Goal: Task Accomplishment & Management: Complete application form

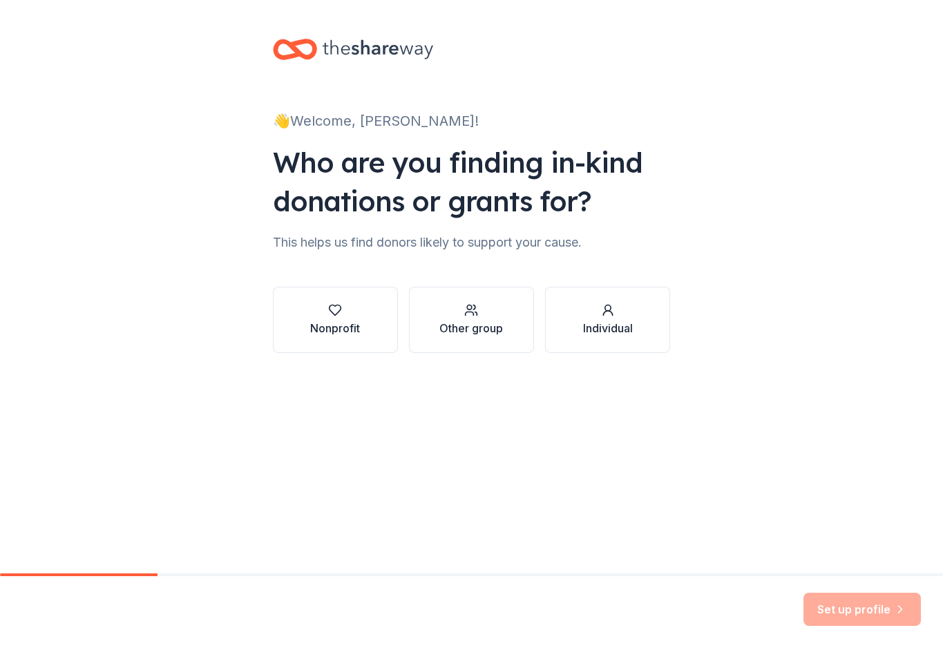
click at [606, 318] on div "Individual" at bounding box center [608, 319] width 50 height 33
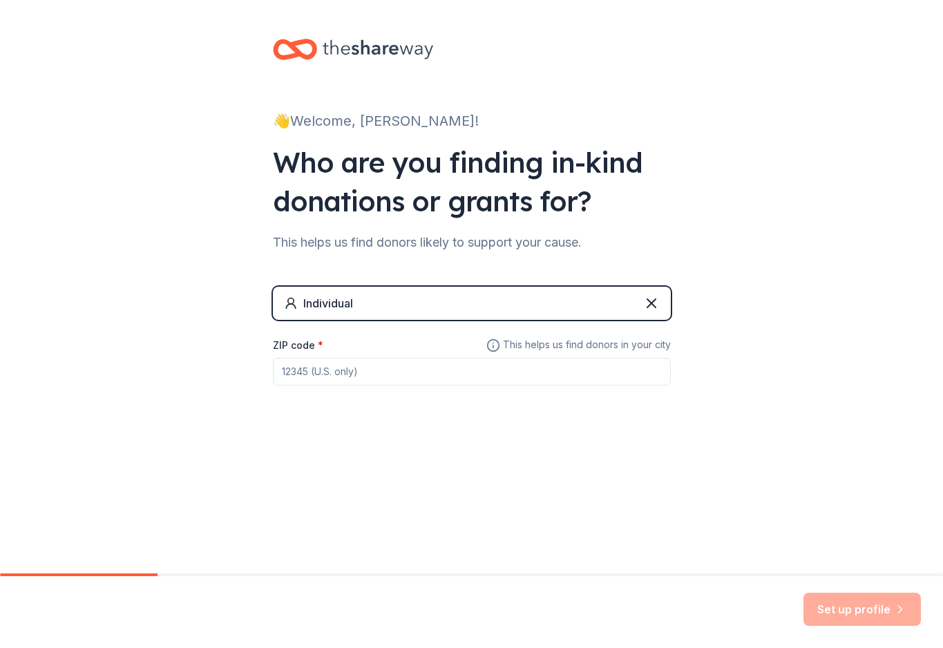
click at [424, 373] on input "ZIP code *" at bounding box center [472, 372] width 398 height 28
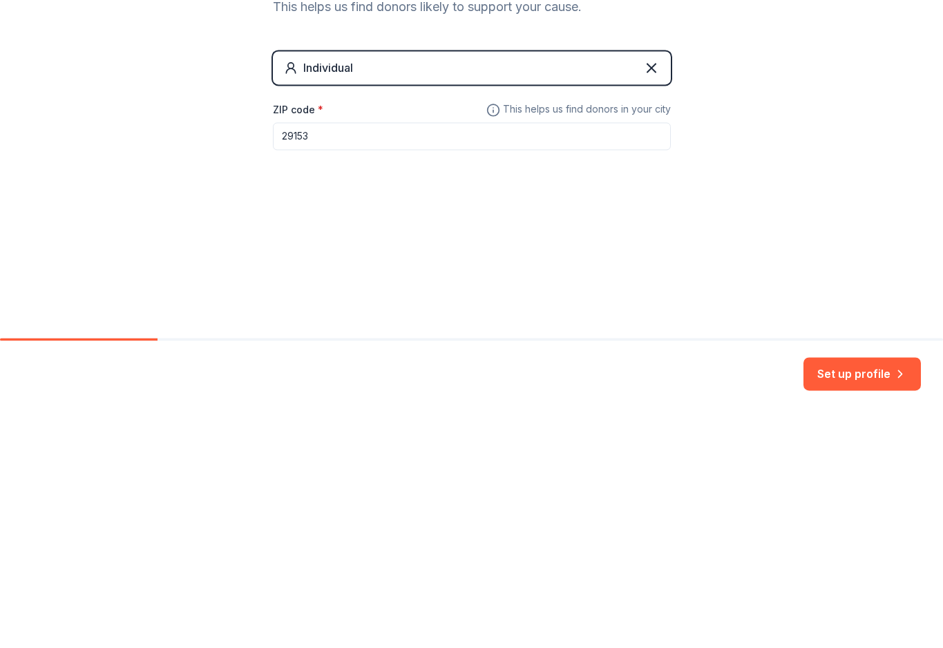
type input "29153"
click at [873, 592] on button "Set up profile" at bounding box center [861, 608] width 117 height 33
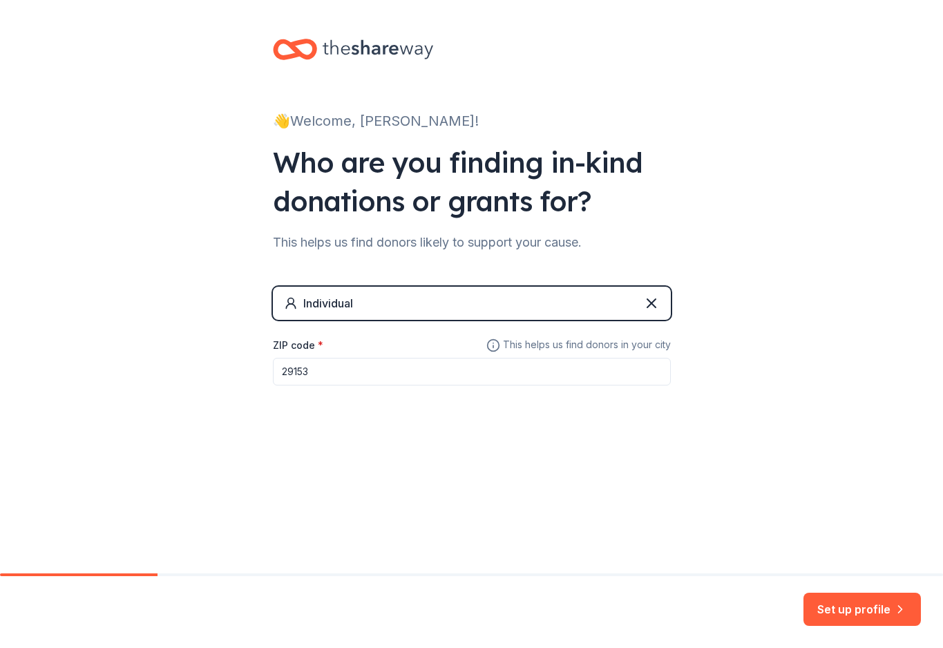
click at [652, 311] on icon at bounding box center [651, 303] width 17 height 17
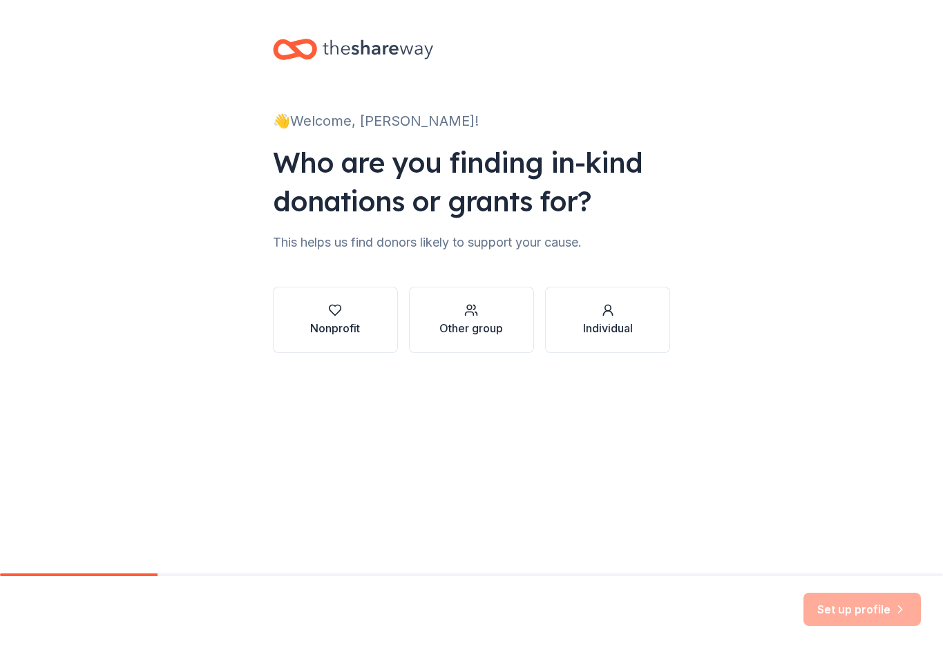
click at [481, 329] on div "Other group" at bounding box center [471, 328] width 64 height 17
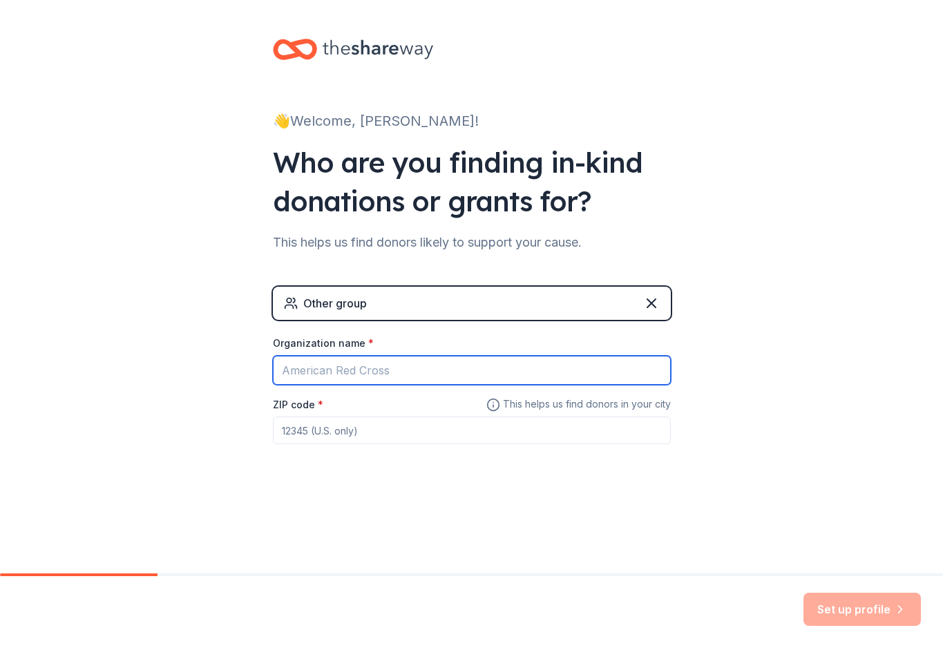
click at [397, 364] on input "Organization name *" at bounding box center [472, 370] width 398 height 29
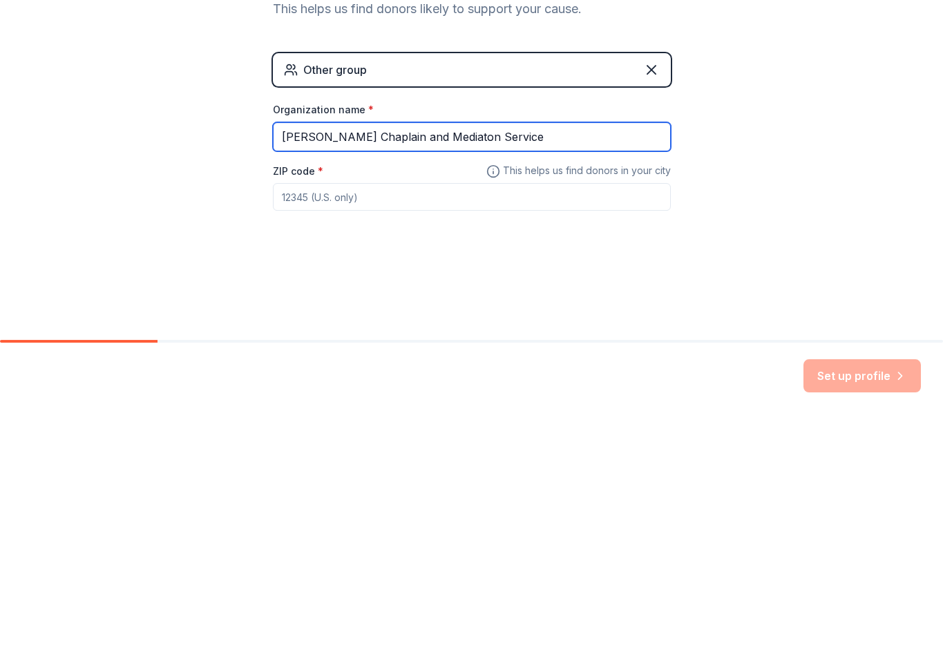
click at [439, 356] on input "[PERSON_NAME] Chaplain and Mediaton Service" at bounding box center [472, 370] width 398 height 29
click at [550, 356] on input "[PERSON_NAME] Chaplain and Mediation Service" at bounding box center [472, 370] width 398 height 29
type input "[PERSON_NAME] Chaplain and Mediation Service LLC"
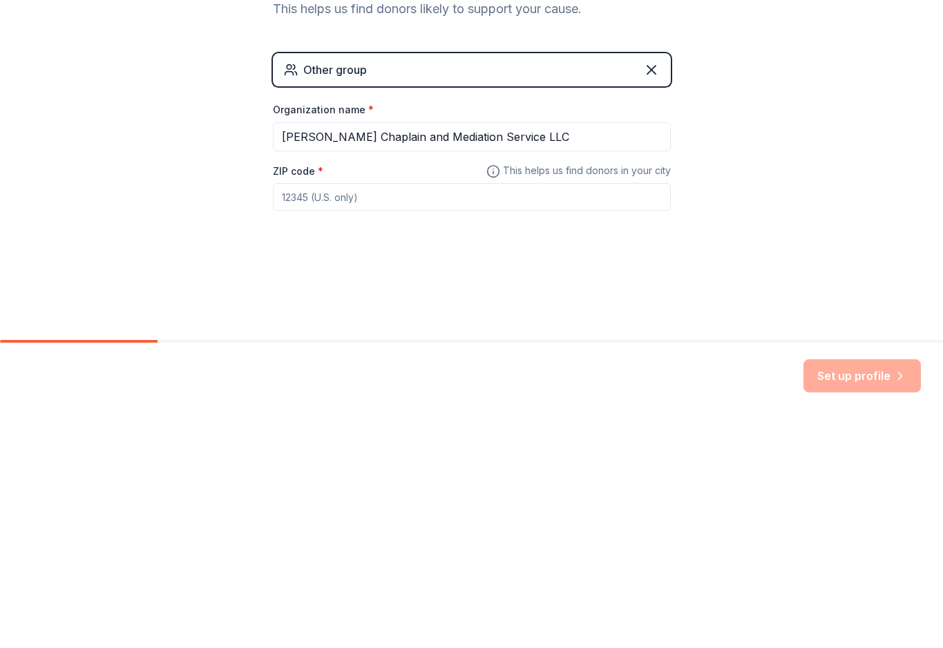
click at [447, 416] on input "ZIP code *" at bounding box center [472, 430] width 398 height 28
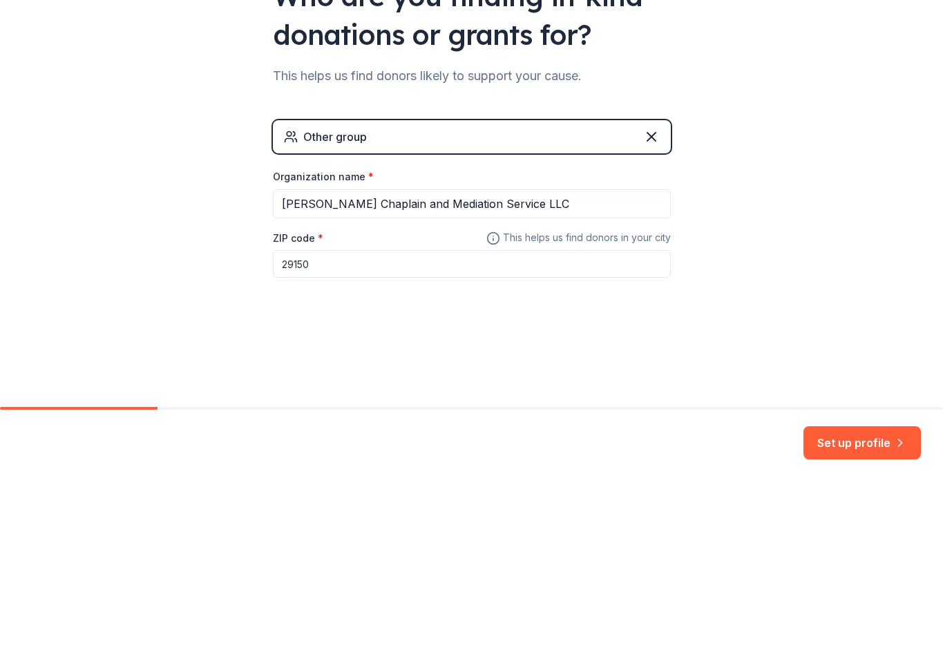
type input "29150"
click at [857, 592] on button "Set up profile" at bounding box center [861, 608] width 117 height 33
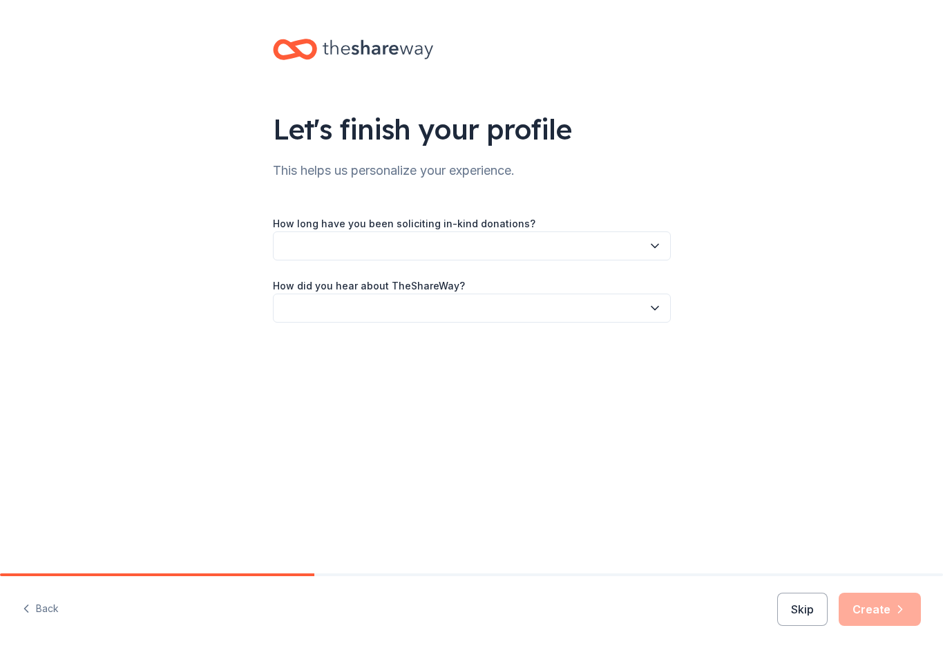
click at [648, 250] on icon "button" at bounding box center [655, 246] width 14 height 14
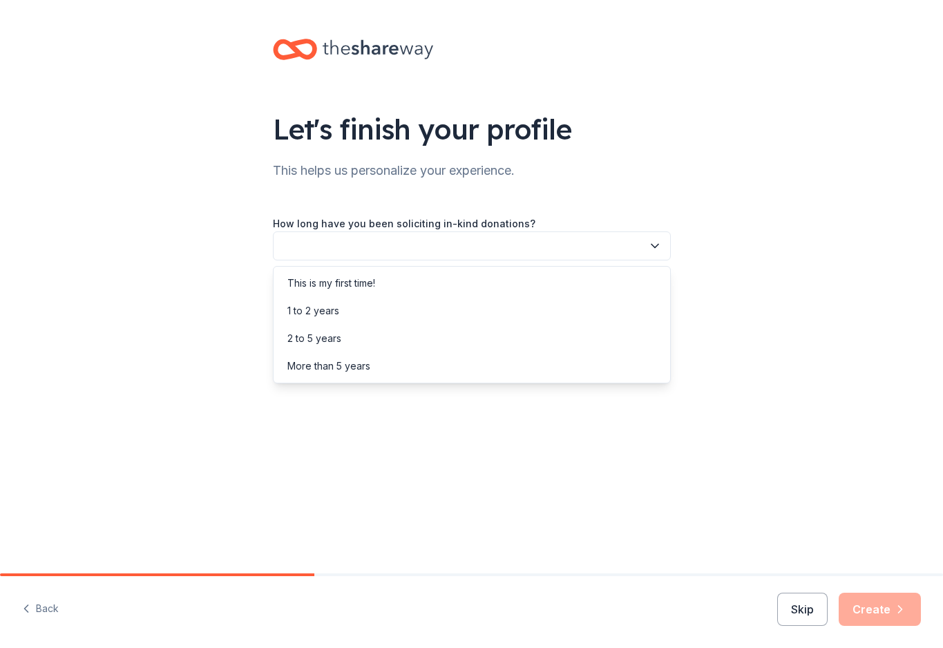
click at [371, 284] on div "This is my first time!" at bounding box center [331, 283] width 88 height 17
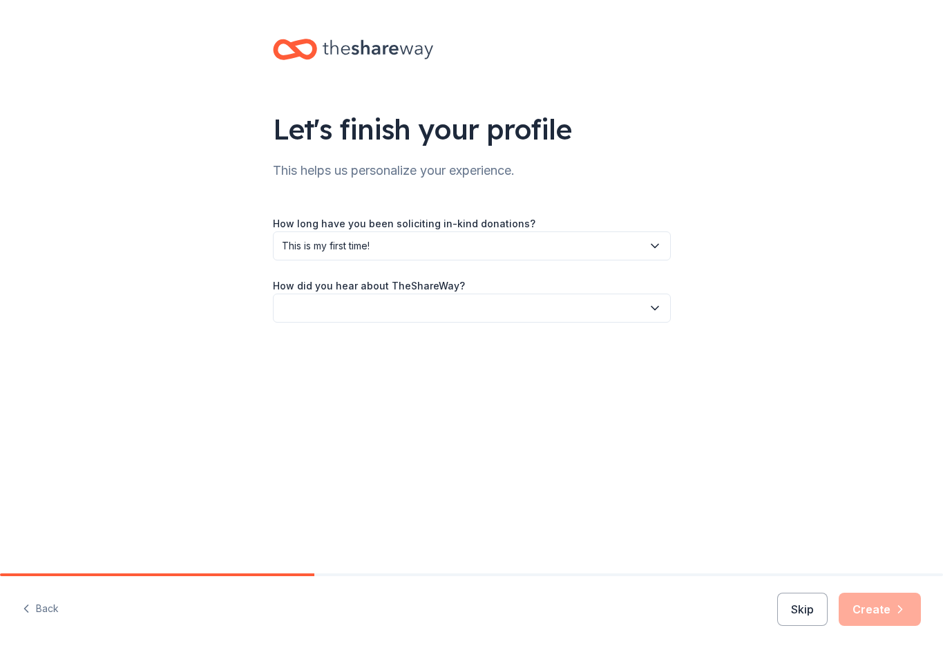
click at [465, 308] on button "button" at bounding box center [472, 307] width 398 height 29
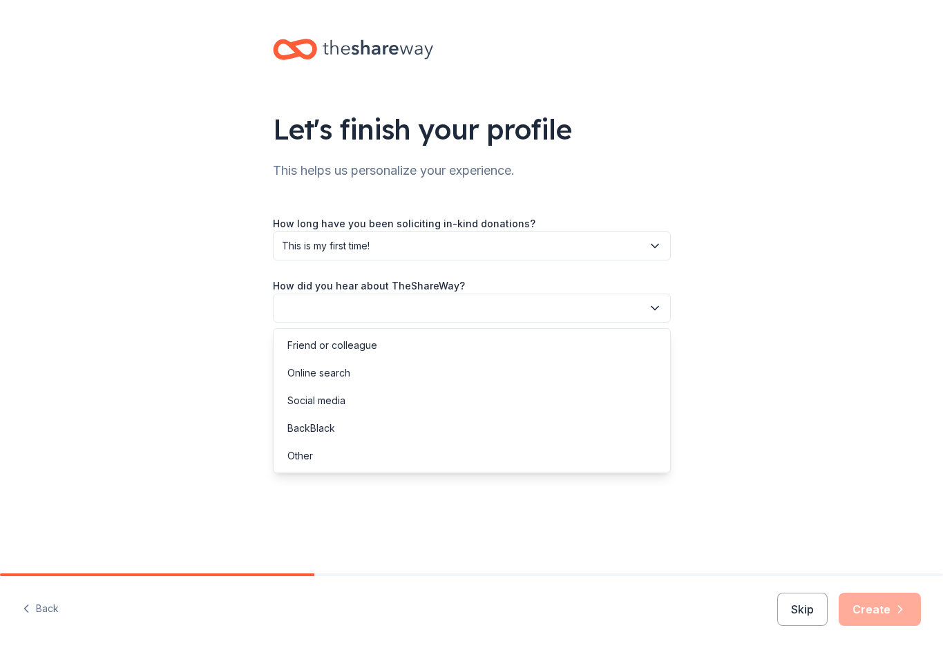
click at [342, 405] on div "Social media" at bounding box center [316, 400] width 58 height 17
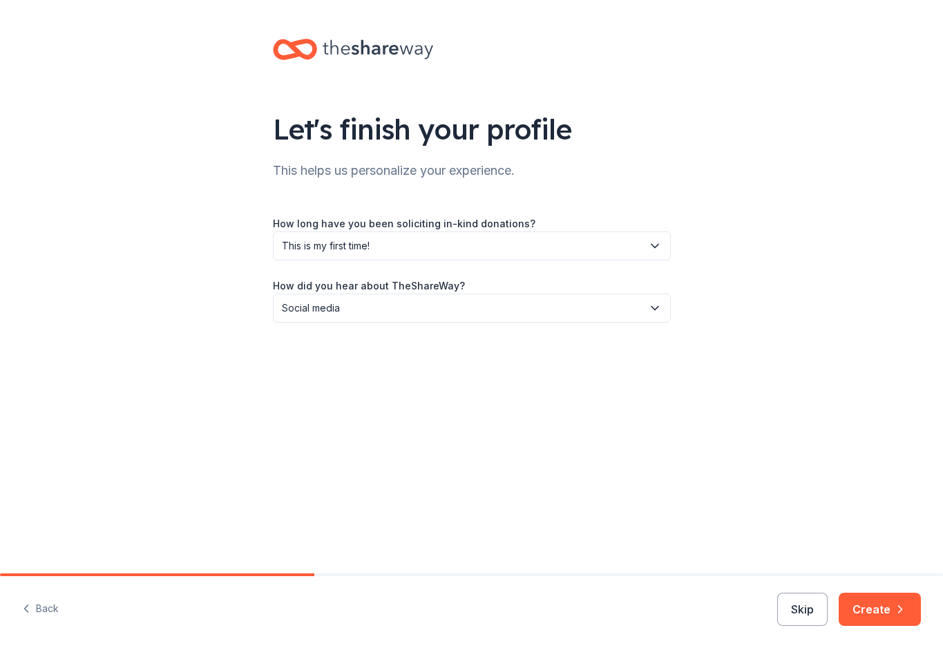
click at [896, 601] on button "Create" at bounding box center [879, 608] width 82 height 33
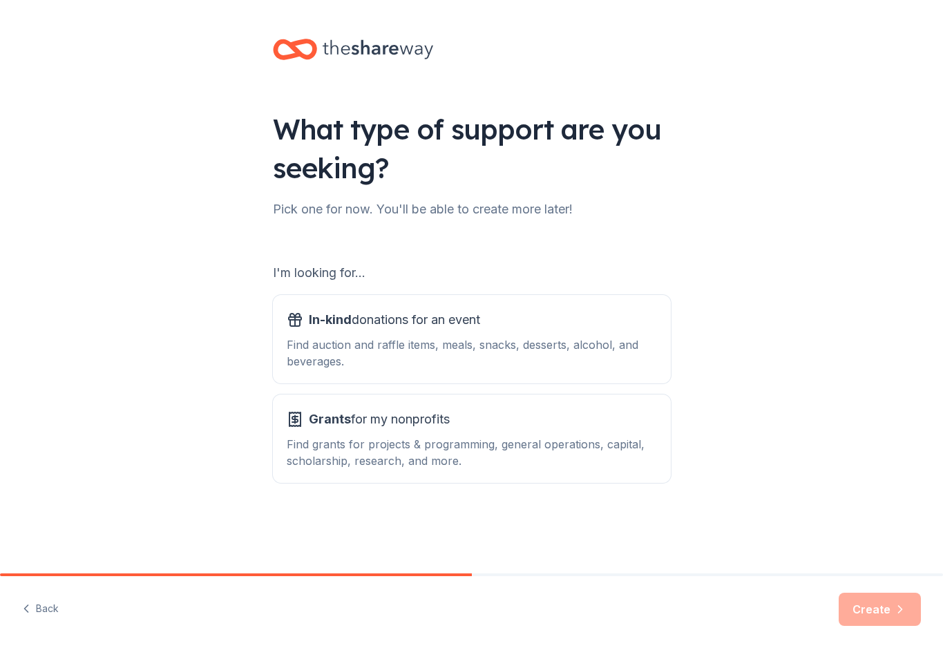
click at [507, 443] on div "Find grants for projects & programming, general operations, capital, scholarshi…" at bounding box center [472, 452] width 370 height 33
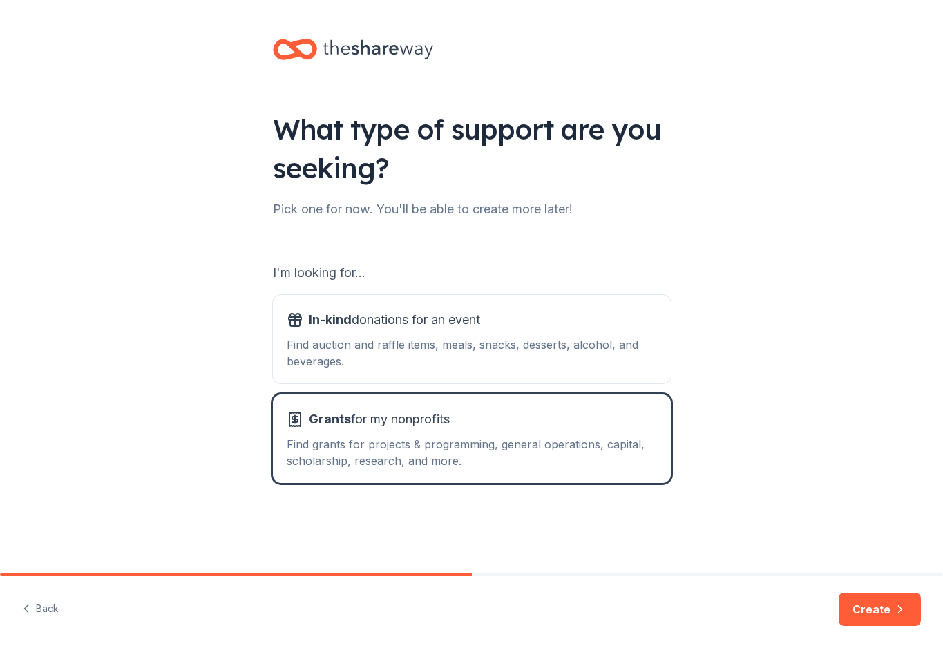
click at [880, 609] on button "Create" at bounding box center [879, 608] width 82 height 33
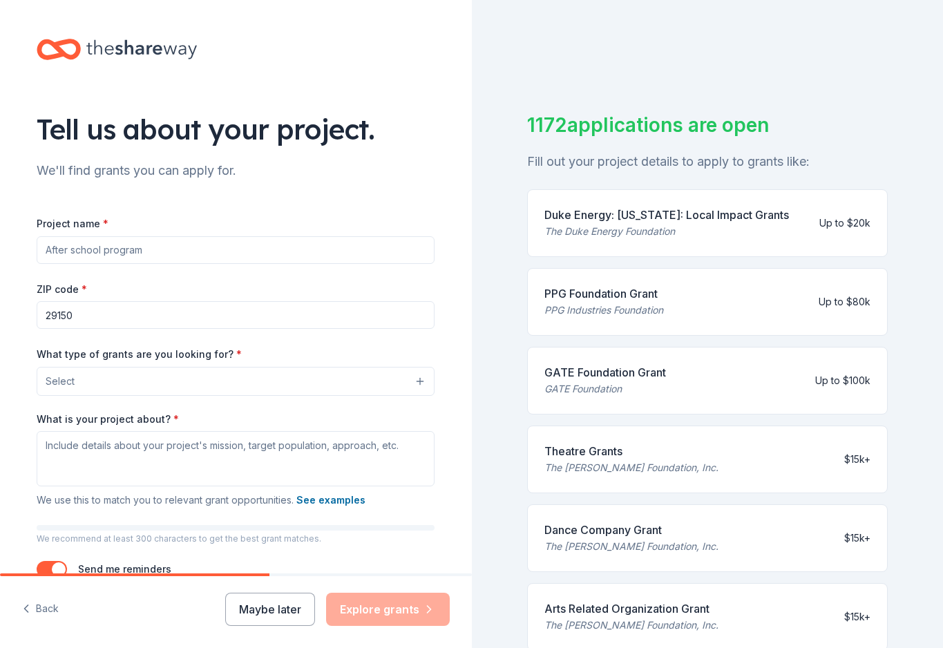
click at [374, 379] on button "Select" at bounding box center [236, 381] width 398 height 29
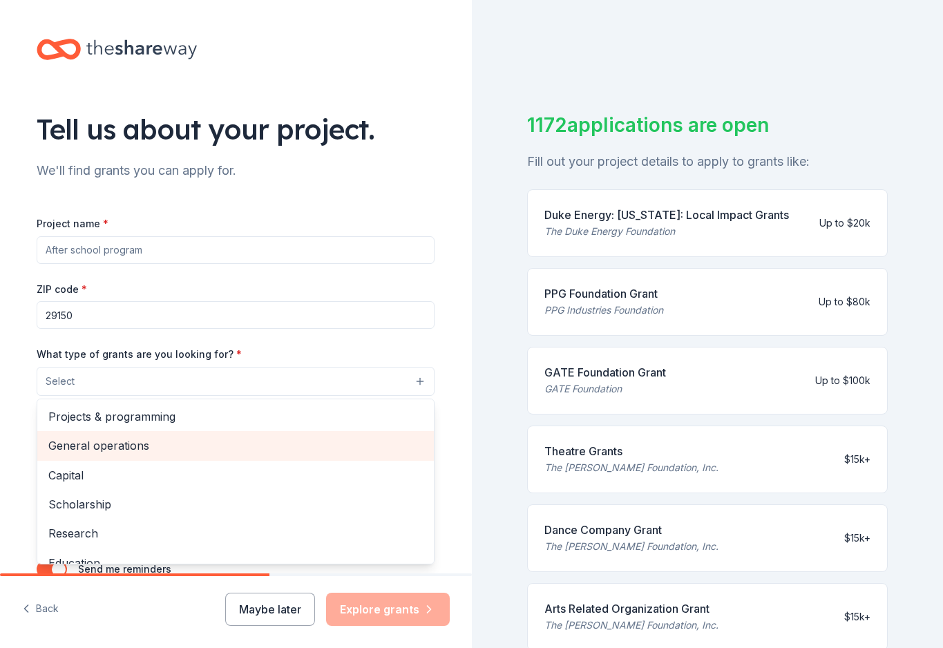
click at [131, 447] on span "General operations" at bounding box center [235, 445] width 374 height 18
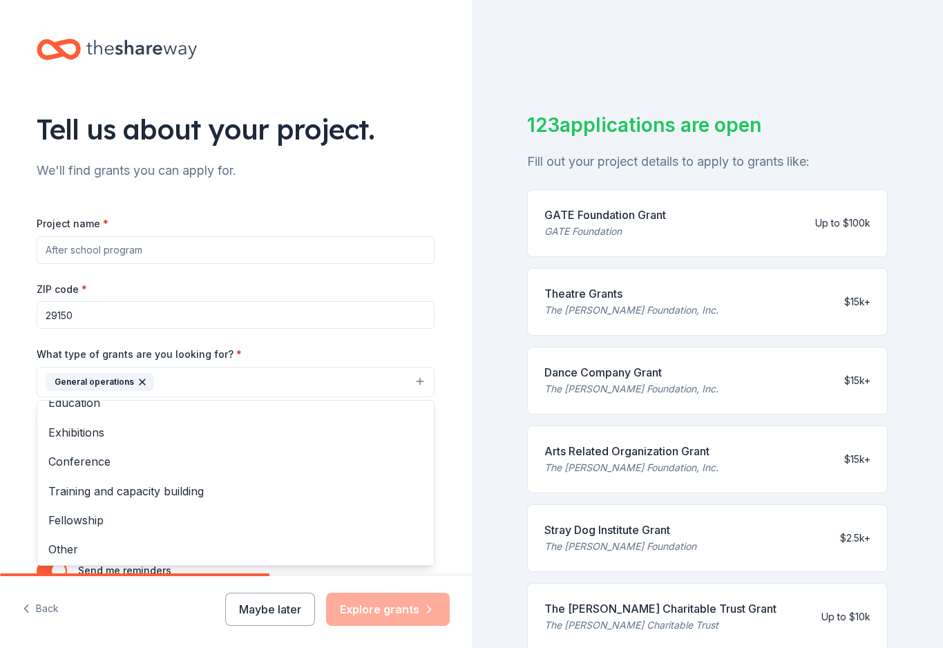
scroll to position [131, 0]
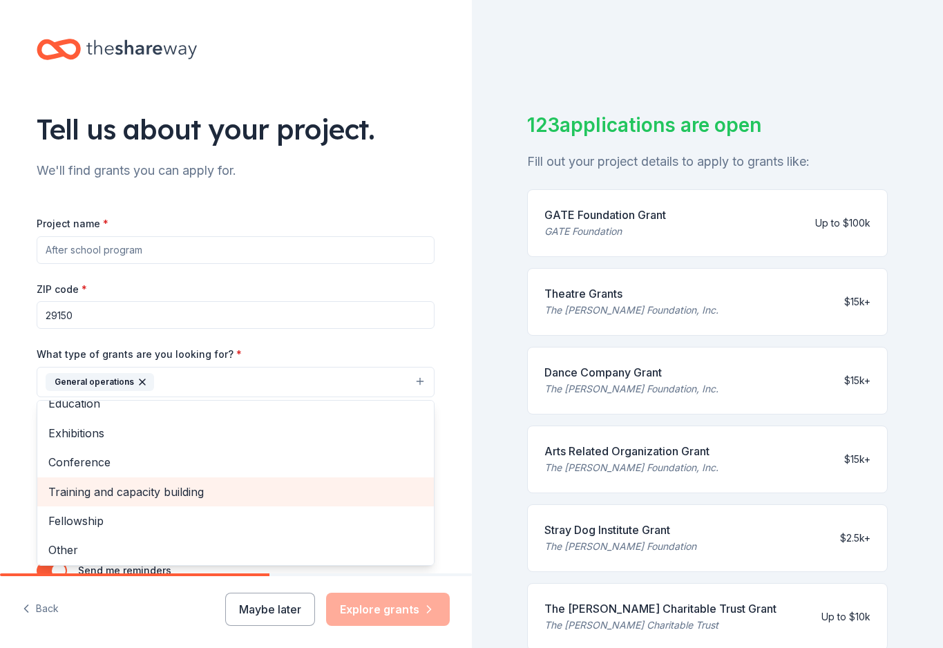
click at [177, 484] on span "Training and capacity building" at bounding box center [235, 492] width 374 height 18
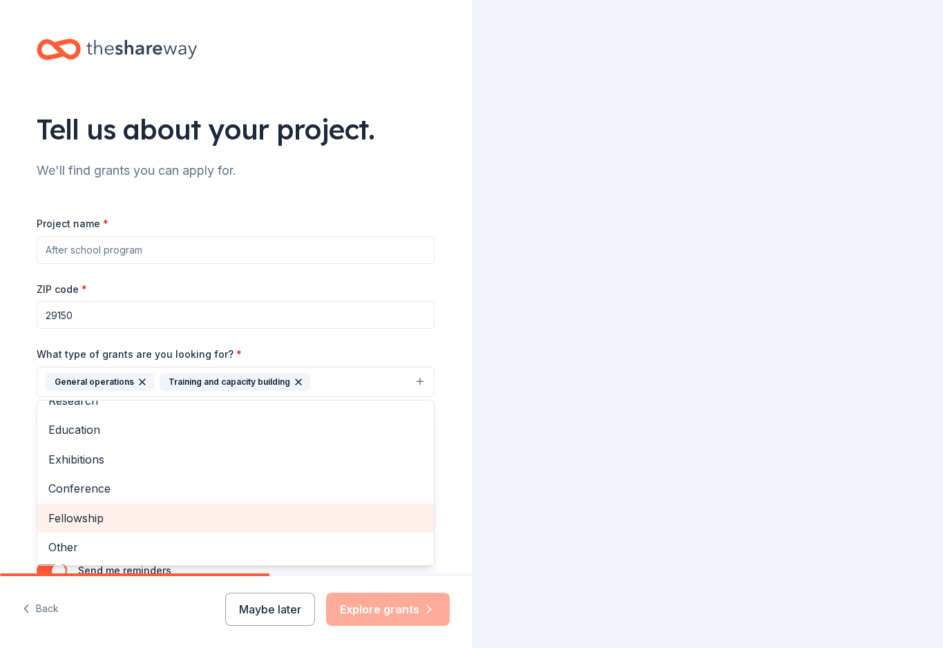
scroll to position [102, 0]
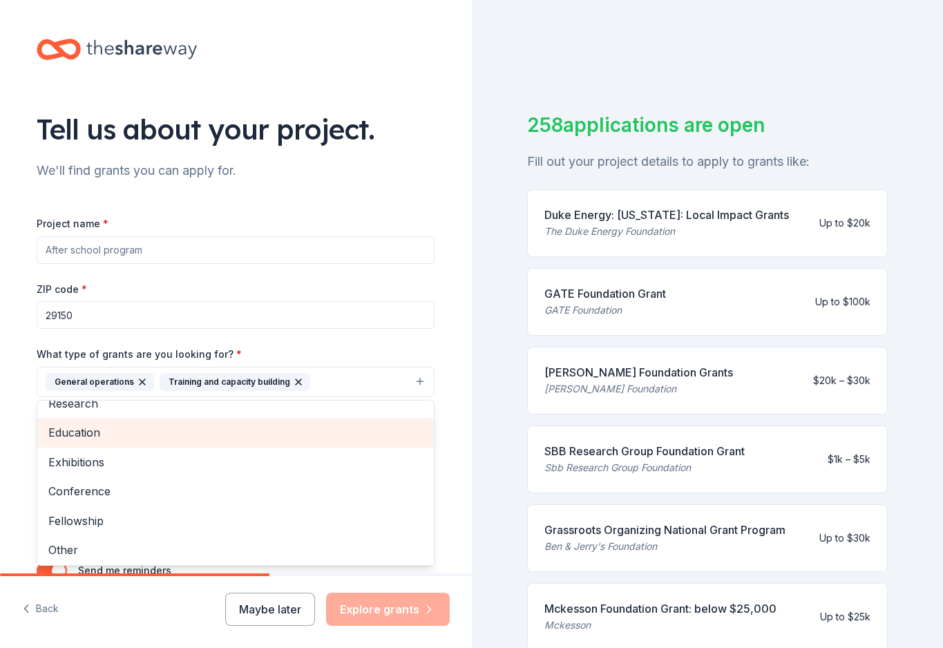
click at [115, 434] on span "Education" at bounding box center [235, 432] width 374 height 18
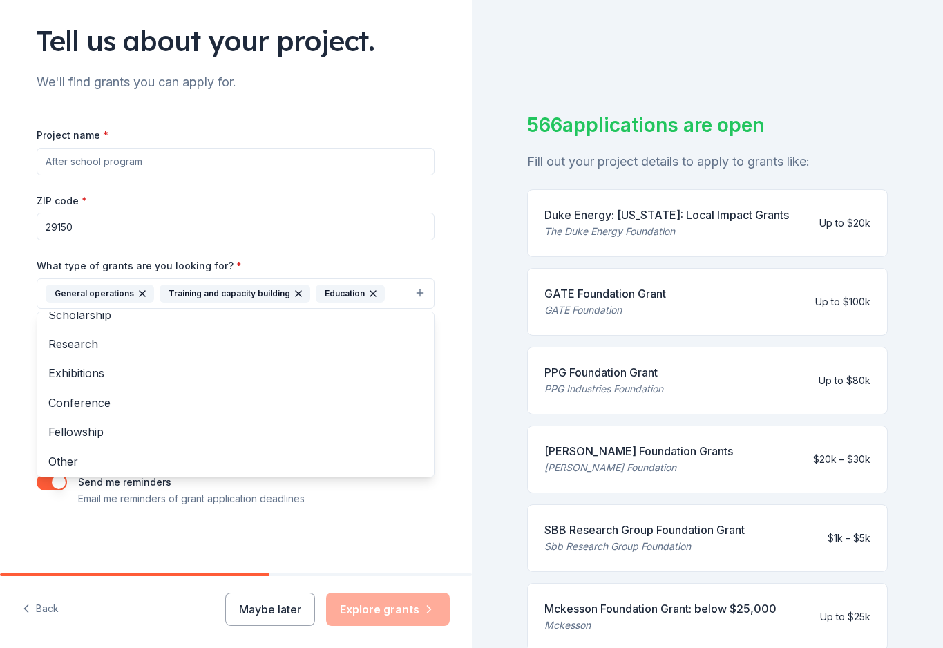
scroll to position [88, 0]
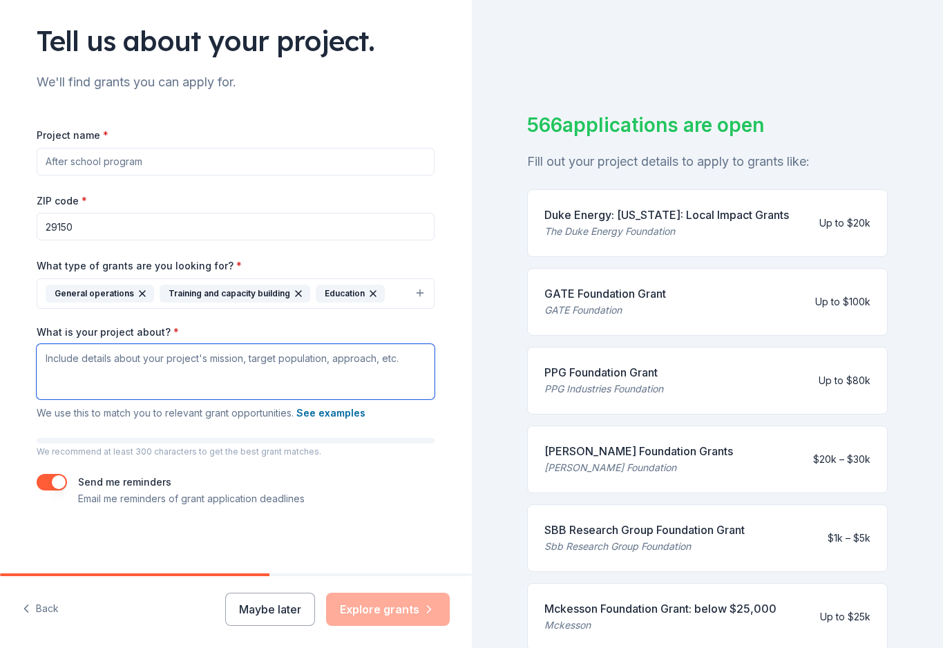
click at [211, 376] on textarea "What is your project about? *" at bounding box center [236, 371] width 398 height 55
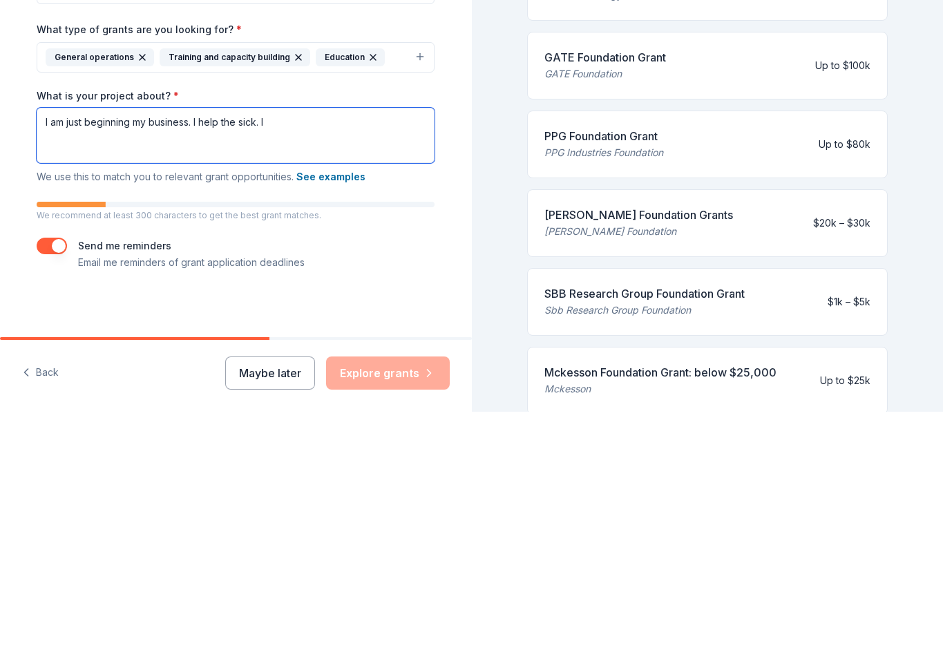
type textarea "I am just beginning my business. I help the sick. I g"
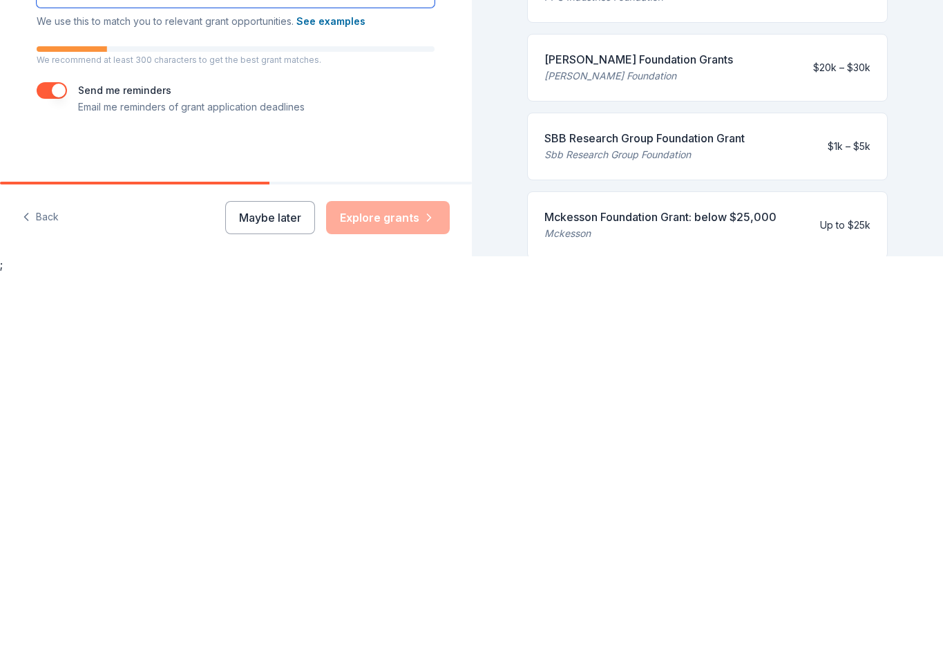
scroll to position [0, 0]
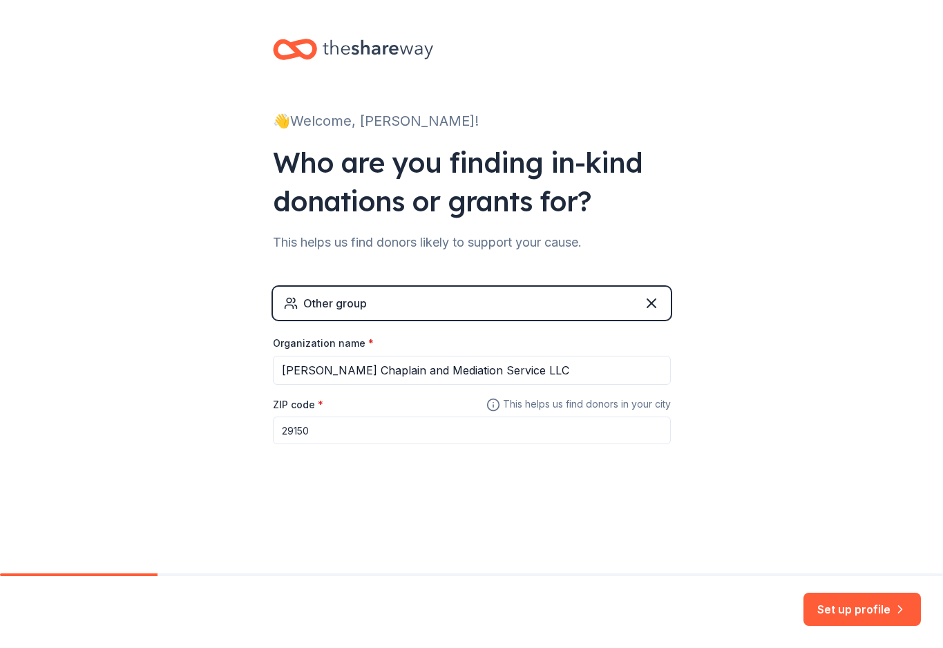
click at [433, 427] on input "29150" at bounding box center [472, 430] width 398 height 28
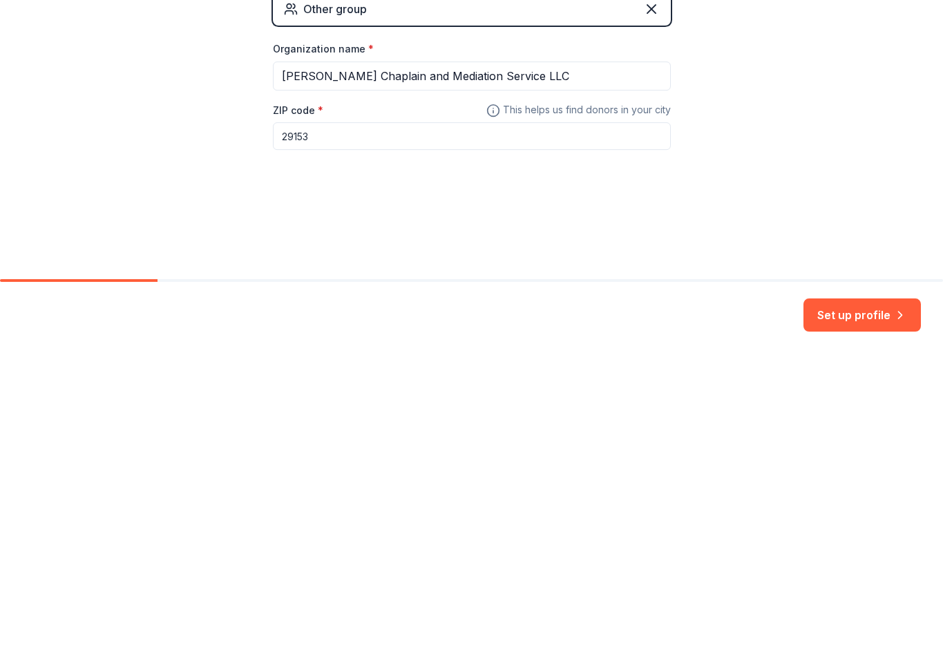
type input "29153"
click at [866, 592] on button "Set up profile" at bounding box center [861, 608] width 117 height 33
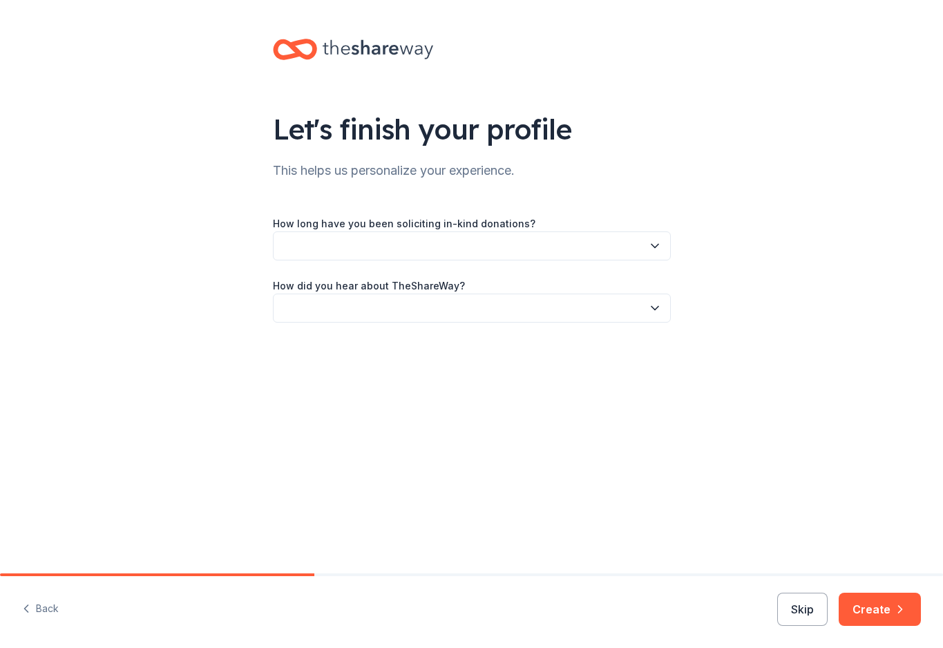
click at [623, 240] on button "button" at bounding box center [472, 245] width 398 height 29
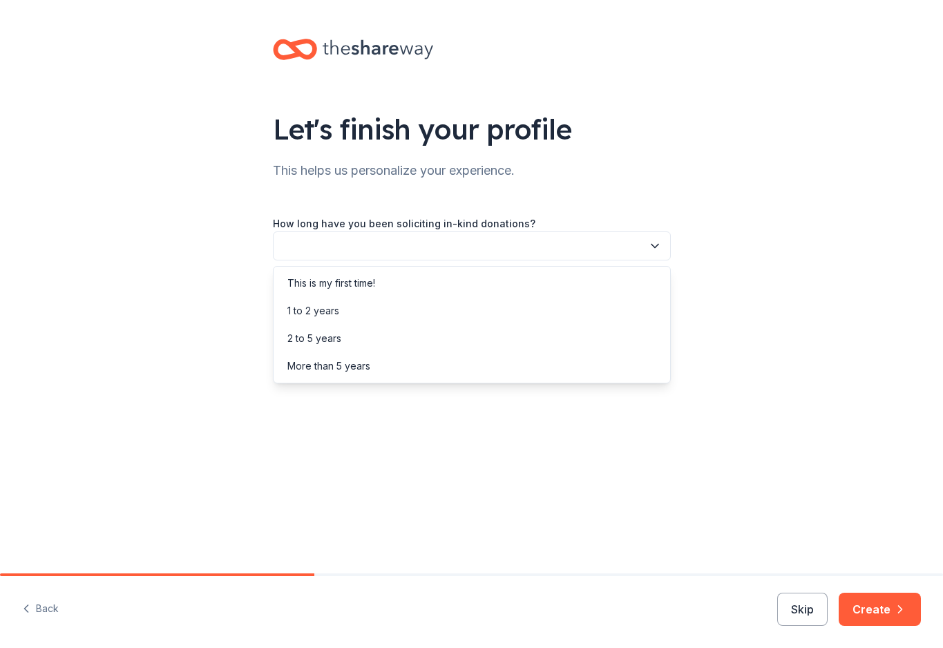
click at [375, 281] on div "This is my first time!" at bounding box center [331, 283] width 88 height 17
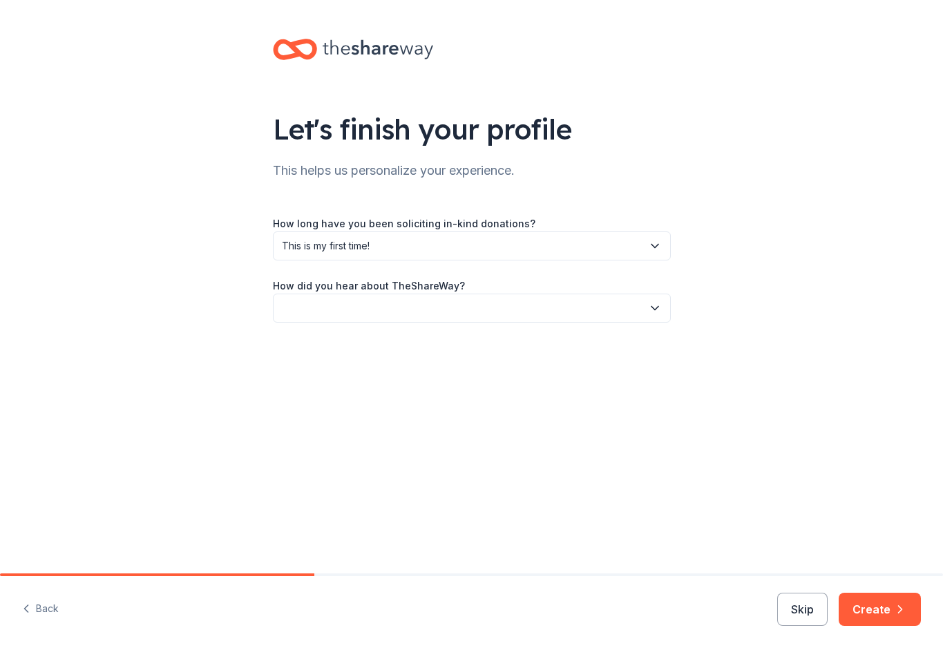
click at [483, 307] on button "button" at bounding box center [472, 307] width 398 height 29
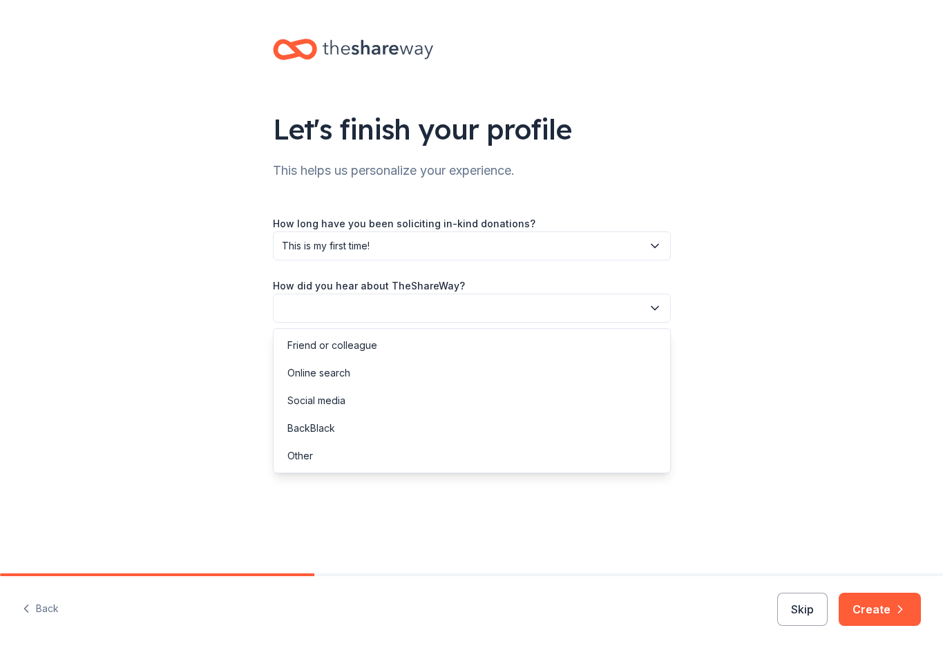
click at [358, 400] on div "Social media" at bounding box center [471, 401] width 391 height 28
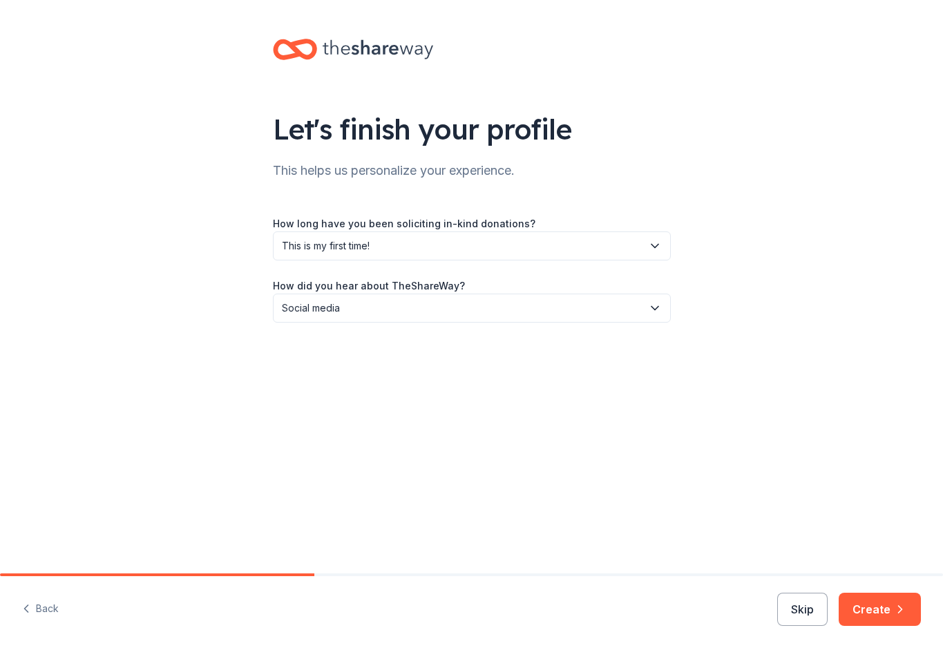
click at [880, 610] on button "Create" at bounding box center [879, 608] width 82 height 33
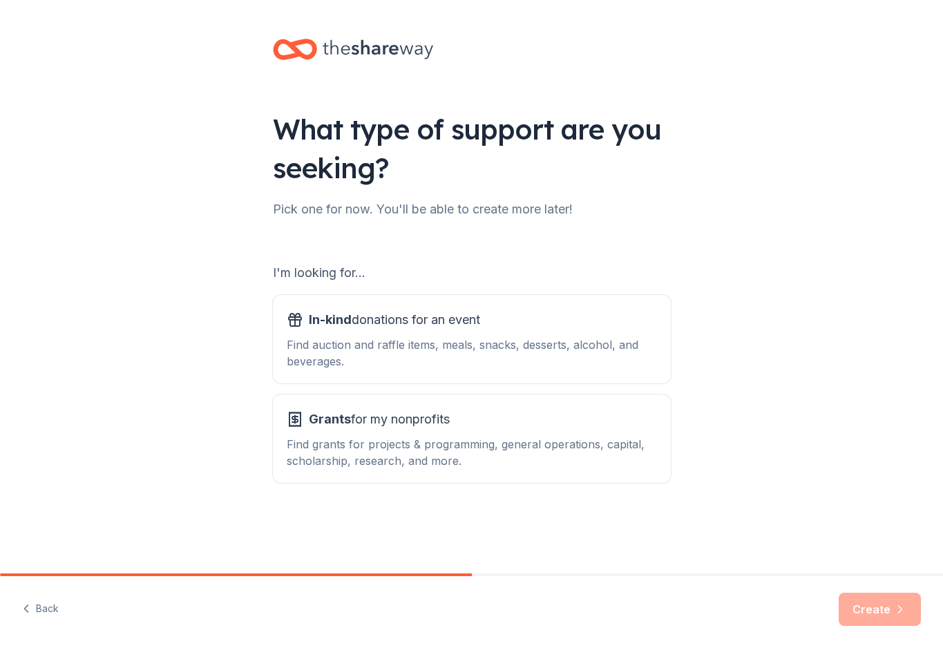
click at [475, 442] on div "Find grants for projects & programming, general operations, capital, scholarshi…" at bounding box center [472, 452] width 370 height 33
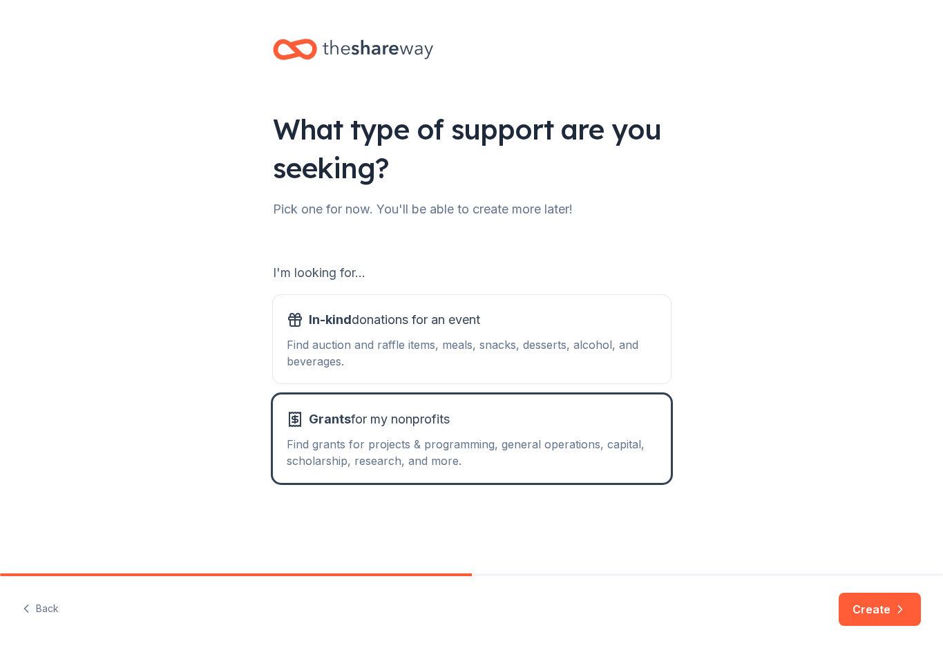
click at [889, 611] on button "Create" at bounding box center [879, 608] width 82 height 33
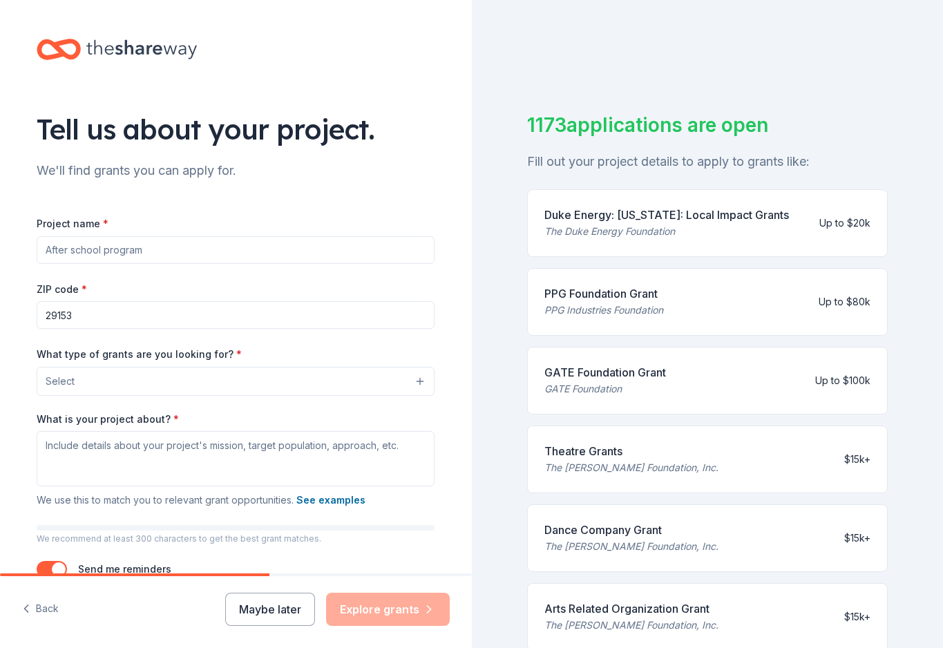
click at [398, 249] on input "Project name *" at bounding box center [236, 250] width 398 height 28
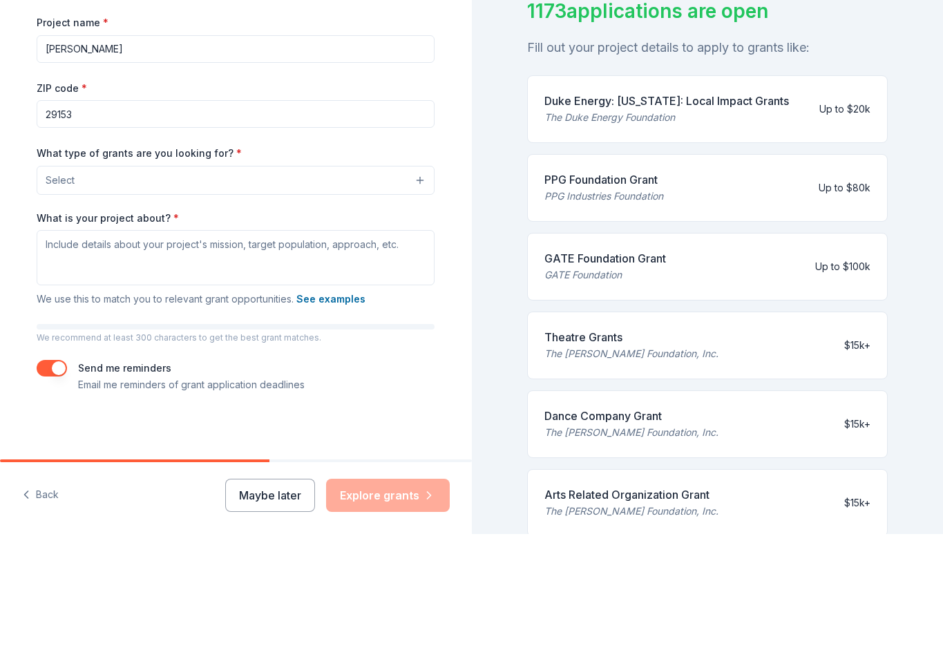
scroll to position [87, 0]
type input "[PERSON_NAME]"
click at [385, 280] on button "Select" at bounding box center [236, 294] width 398 height 29
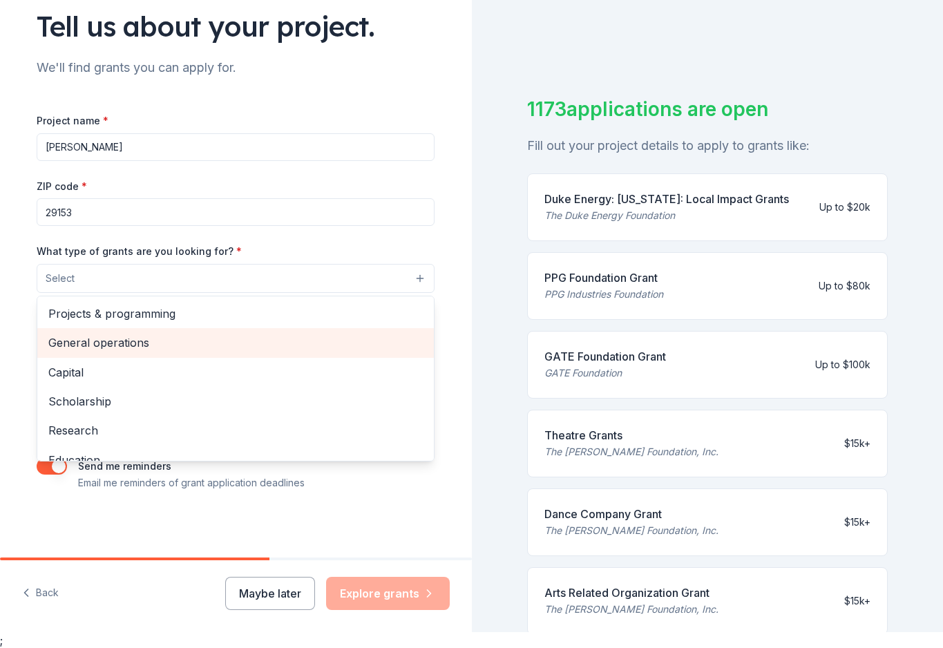
click at [135, 342] on span "General operations" at bounding box center [235, 343] width 374 height 18
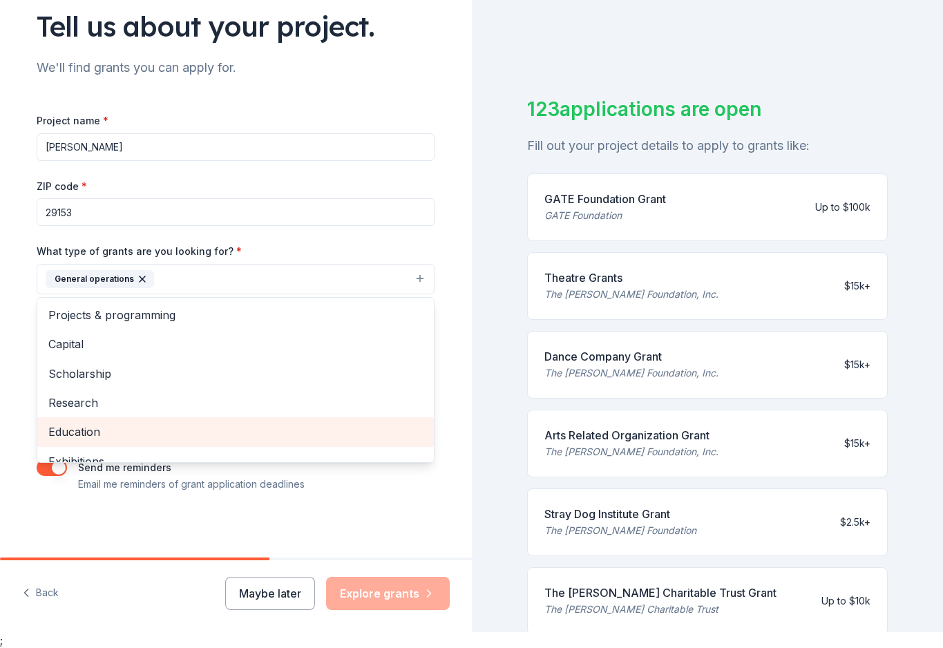
click at [116, 431] on span "Education" at bounding box center [235, 432] width 374 height 18
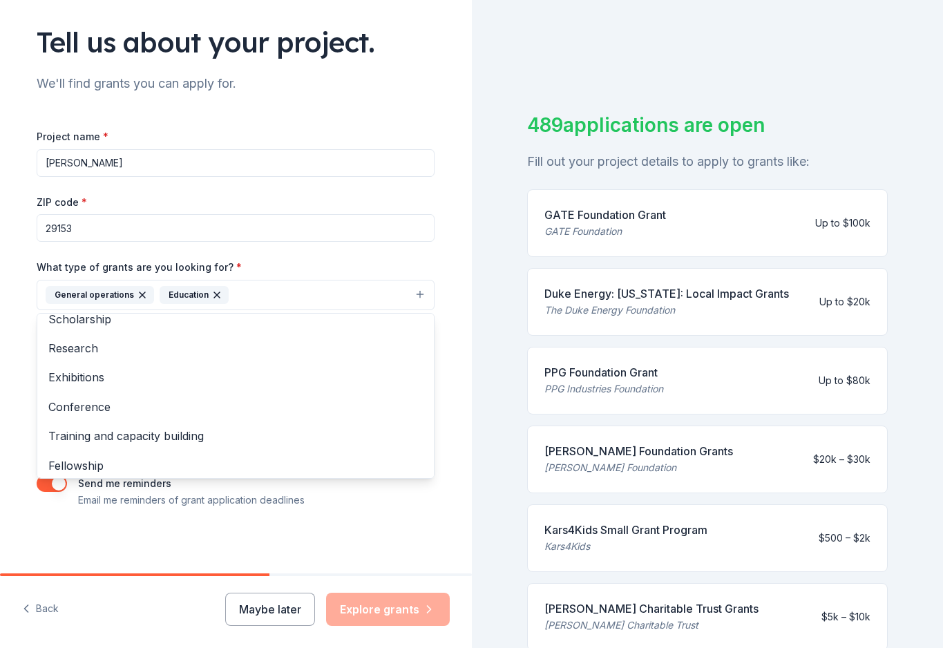
scroll to position [71, 0]
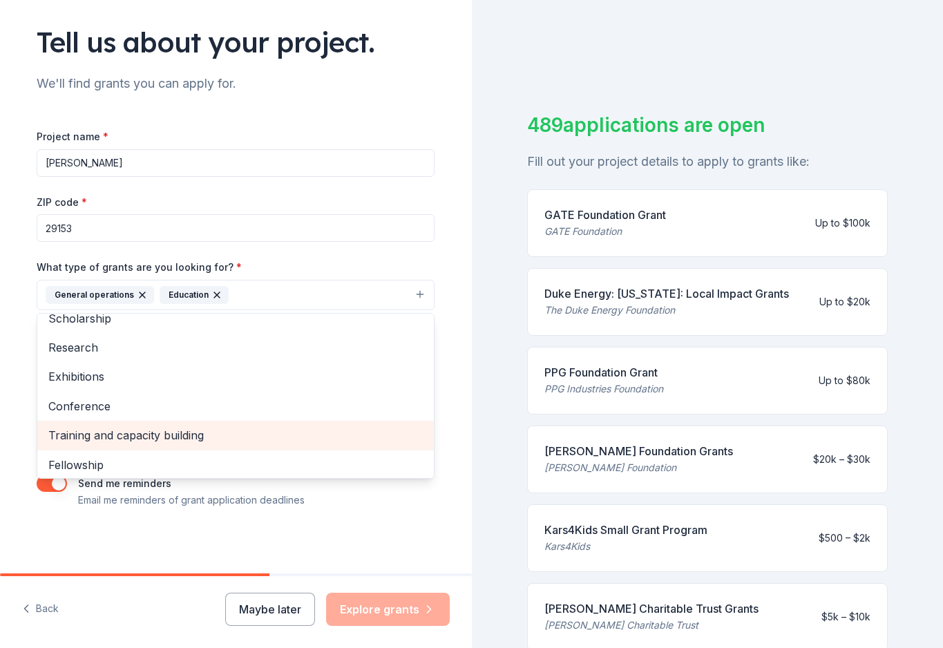
click at [182, 439] on span "Training and capacity building" at bounding box center [235, 435] width 374 height 18
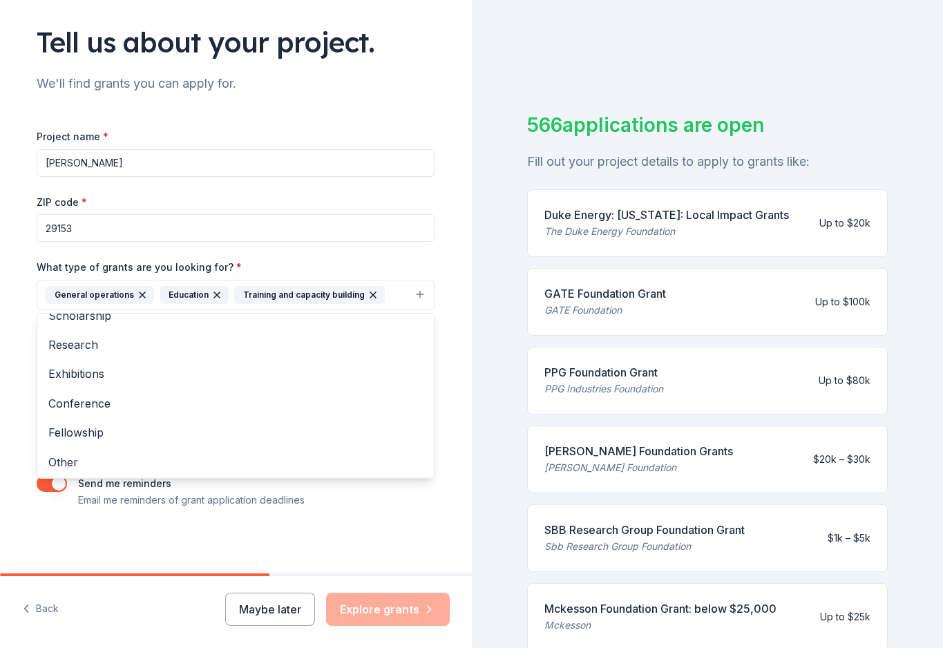
scroll to position [73, 0]
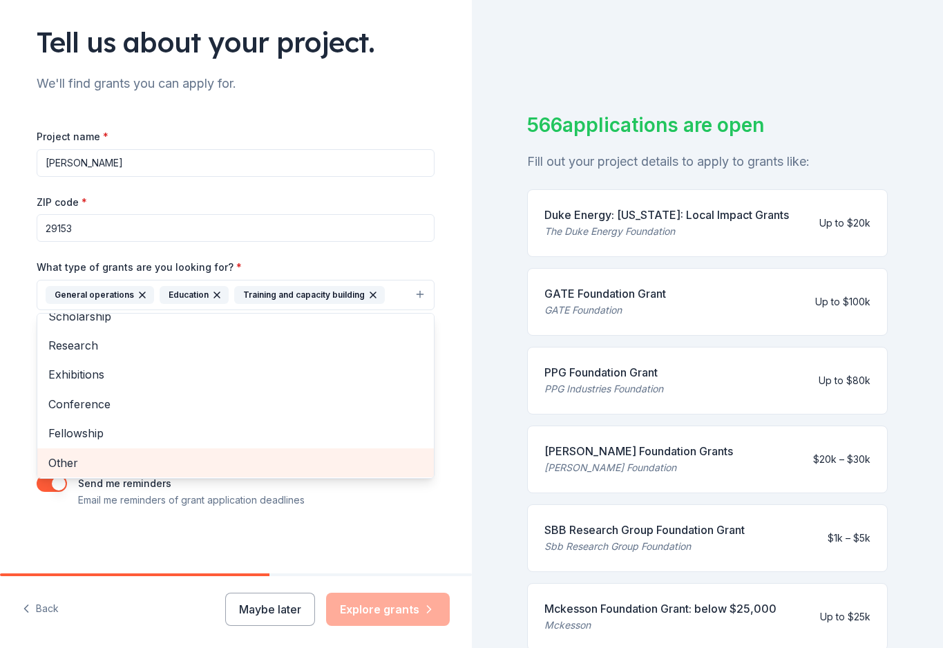
click at [75, 465] on span "Other" at bounding box center [235, 463] width 374 height 18
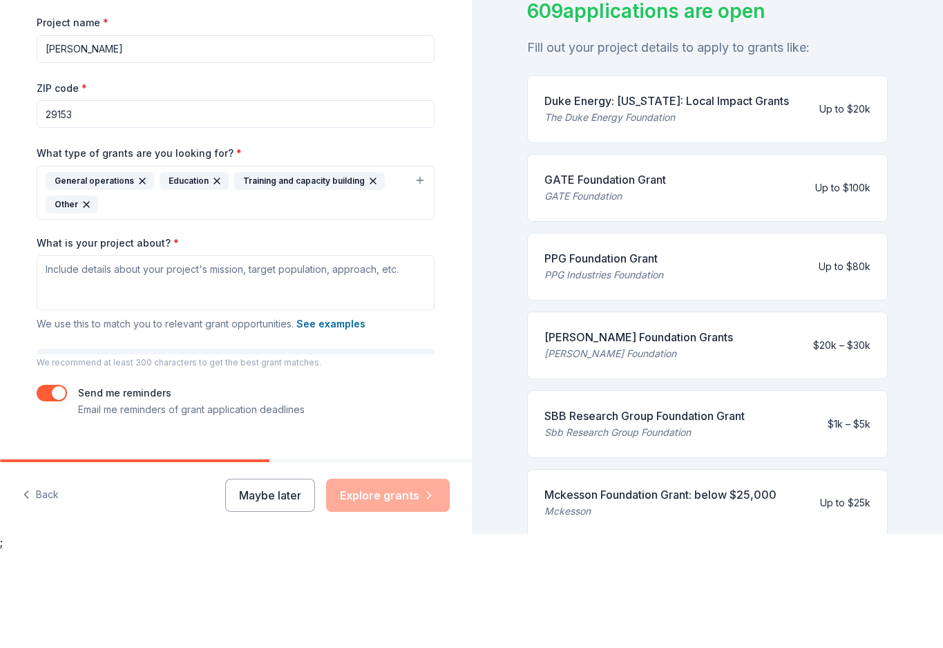
scroll to position [16, 0]
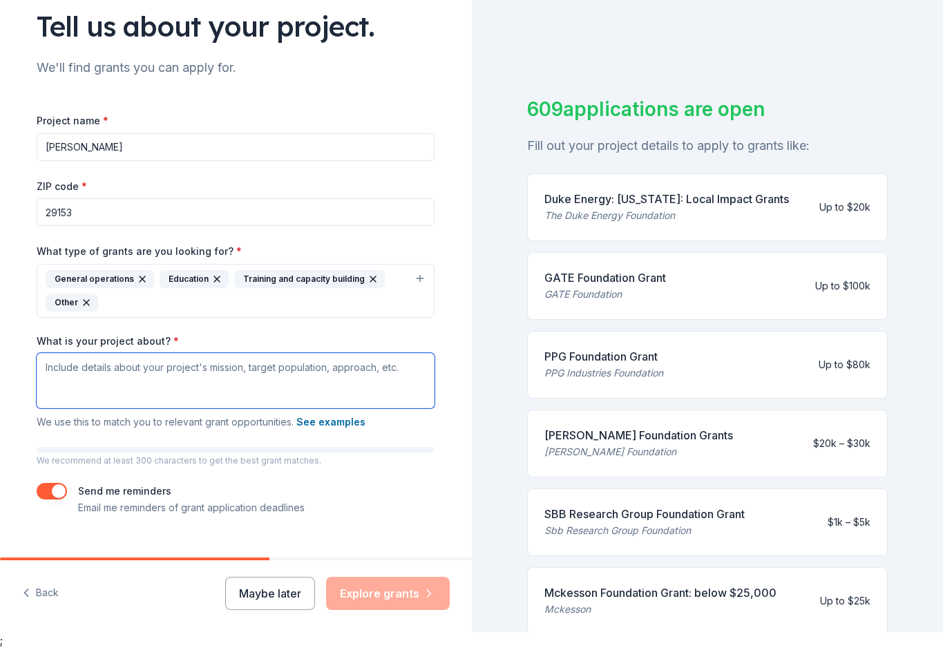
click at [284, 383] on textarea "What is your project about? *" at bounding box center [236, 380] width 398 height 55
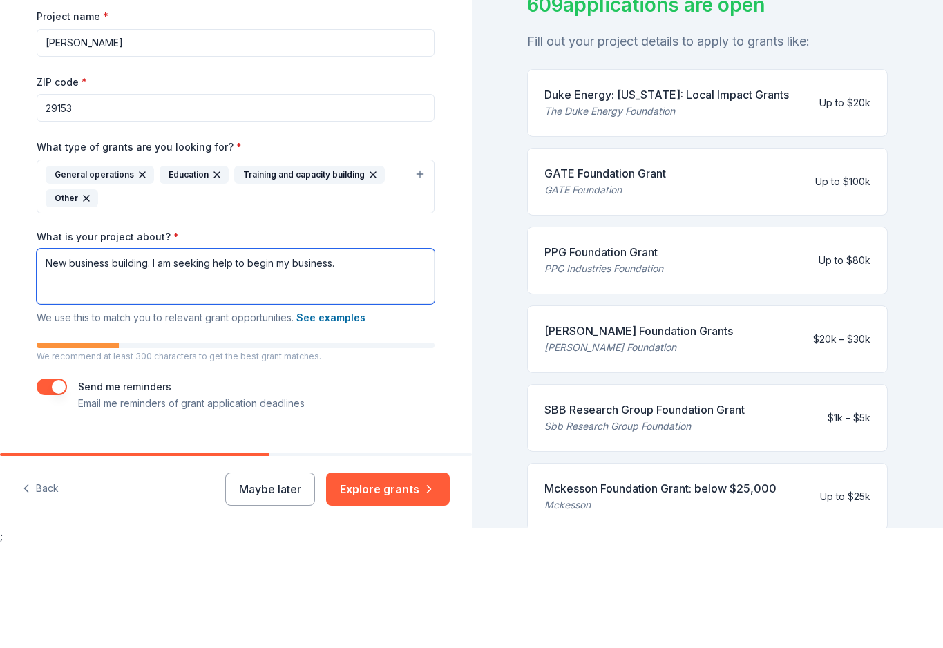
type textarea "New business building. I am seeking help to begin my business."
click at [401, 577] on button "Explore grants" at bounding box center [388, 593] width 124 height 33
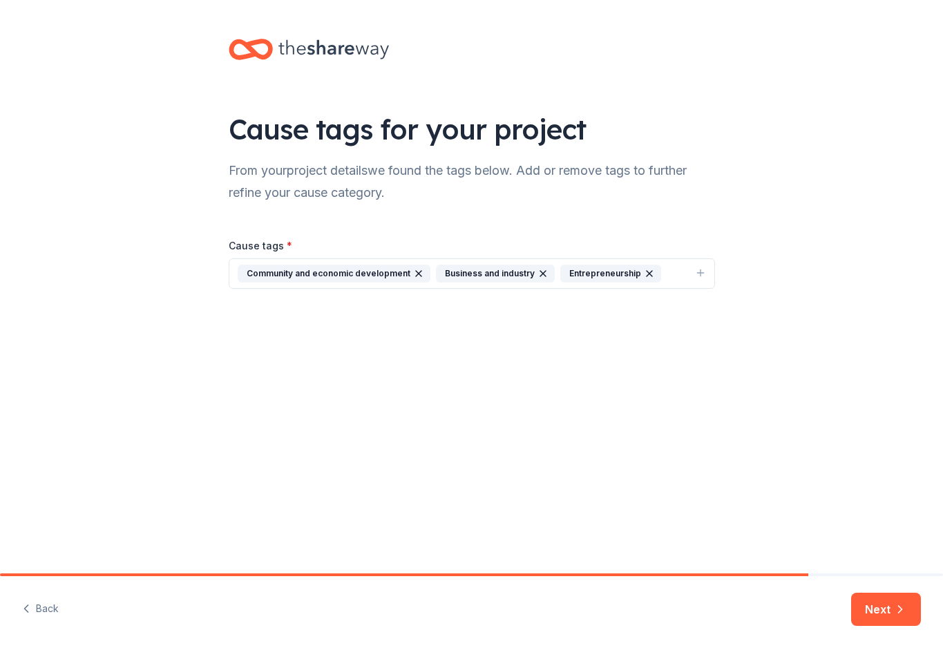
click at [873, 600] on button "Next" at bounding box center [886, 608] width 70 height 33
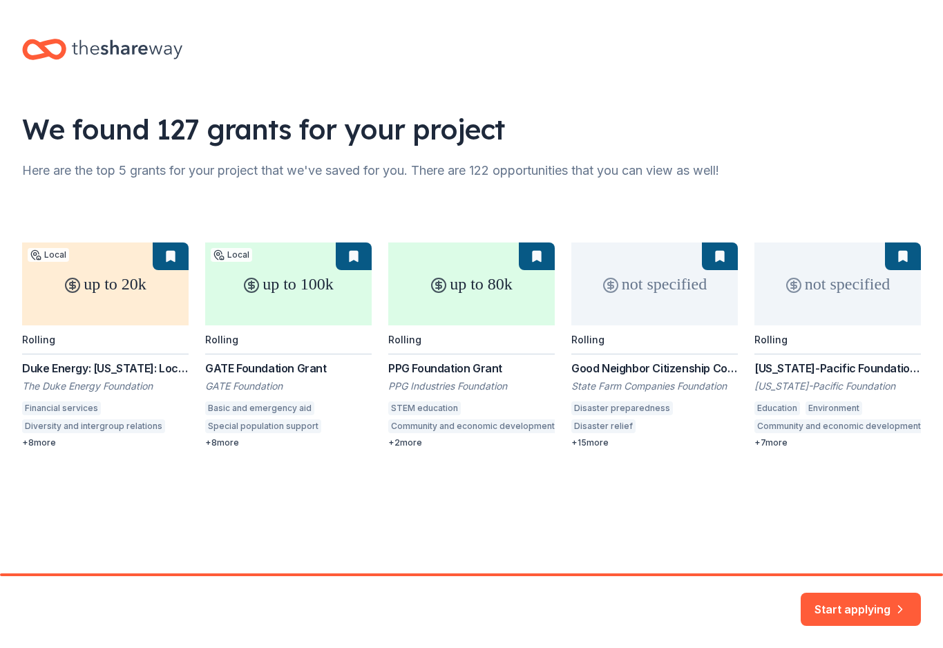
click at [856, 603] on button "Start applying" at bounding box center [860, 602] width 120 height 33
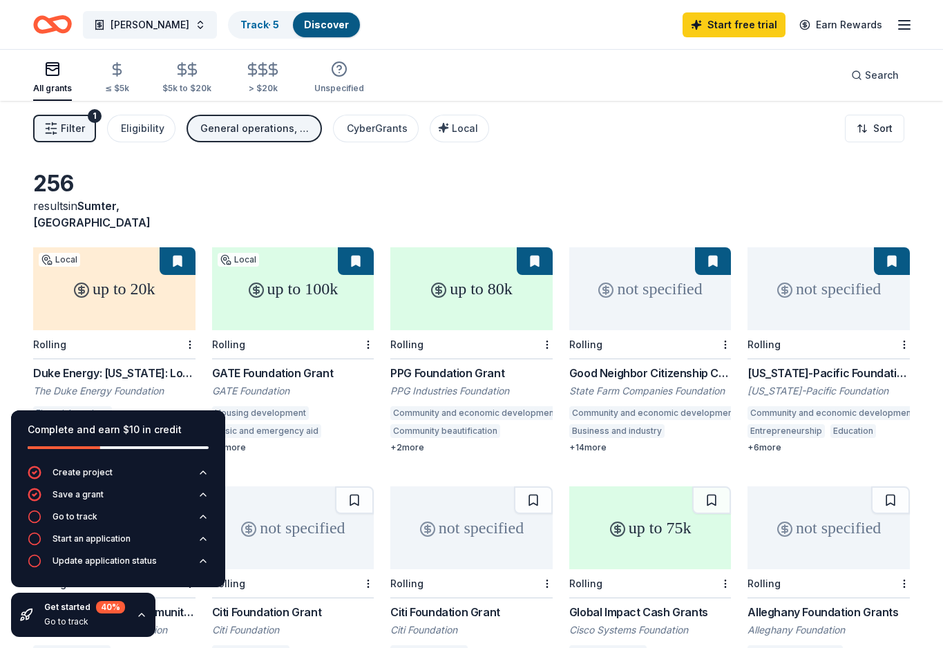
click at [911, 31] on icon "button" at bounding box center [904, 25] width 17 height 17
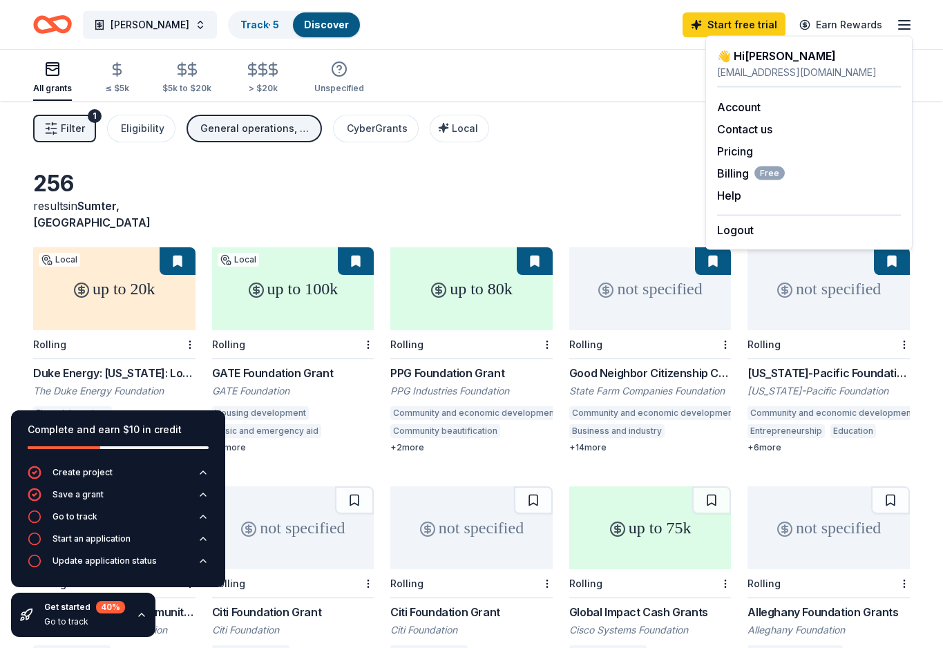
click at [753, 231] on button "Logout" at bounding box center [735, 230] width 37 height 17
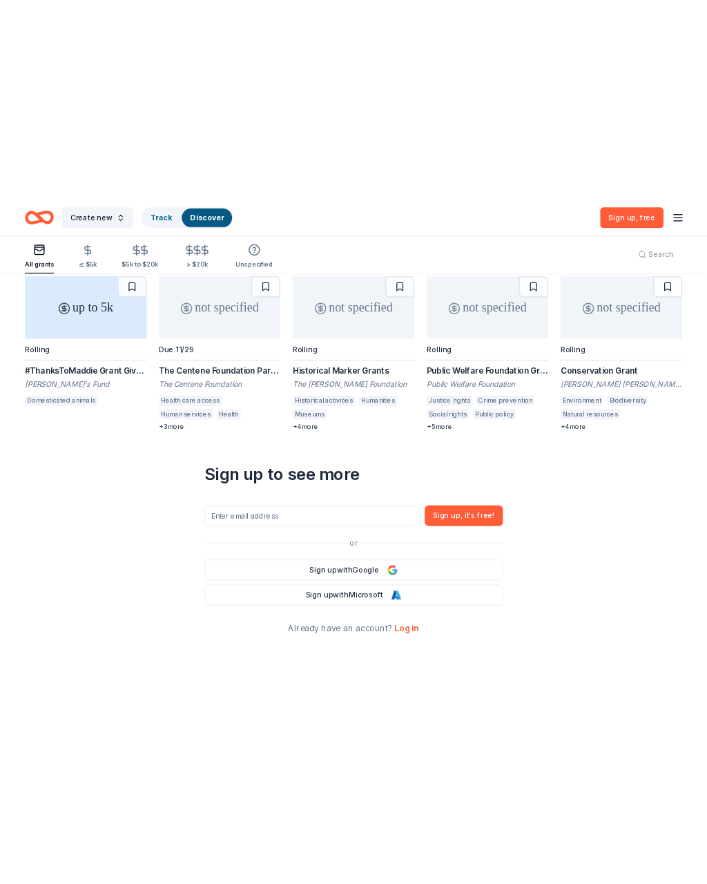
scroll to position [114, 0]
